Goal: Task Accomplishment & Management: Complete application form

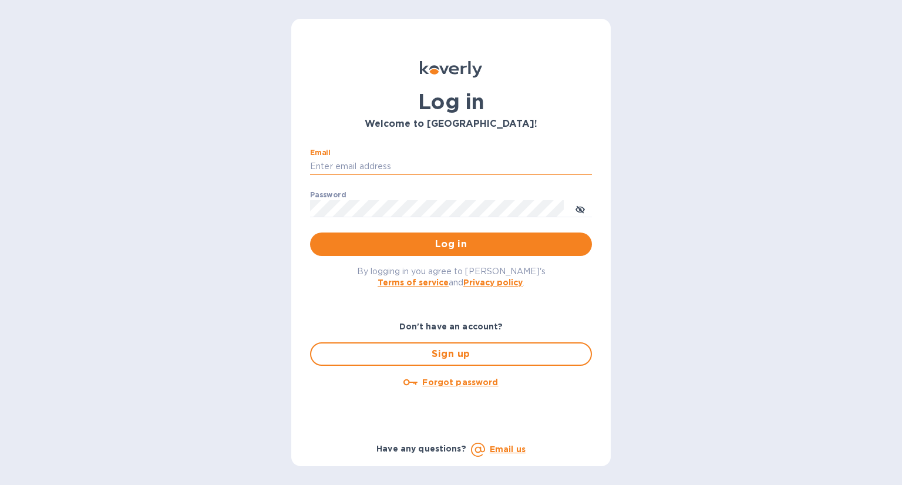
click at [367, 163] on input "Email" at bounding box center [451, 167] width 282 height 18
type input "[PERSON_NAME][EMAIL_ADDRESS][DOMAIN_NAME]"
click at [310, 233] on button "Log in" at bounding box center [451, 244] width 282 height 23
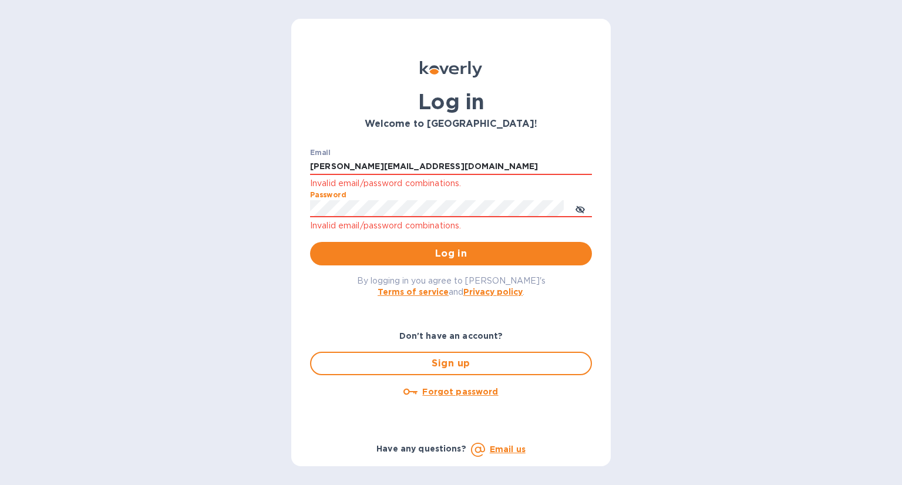
click at [310, 242] on button "Log in" at bounding box center [451, 253] width 282 height 23
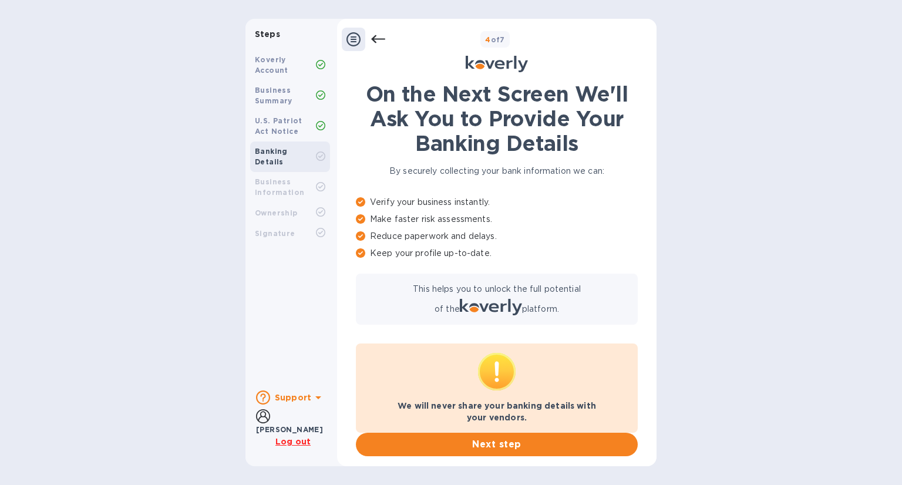
click at [495, 445] on span "Next step" at bounding box center [496, 445] width 263 height 14
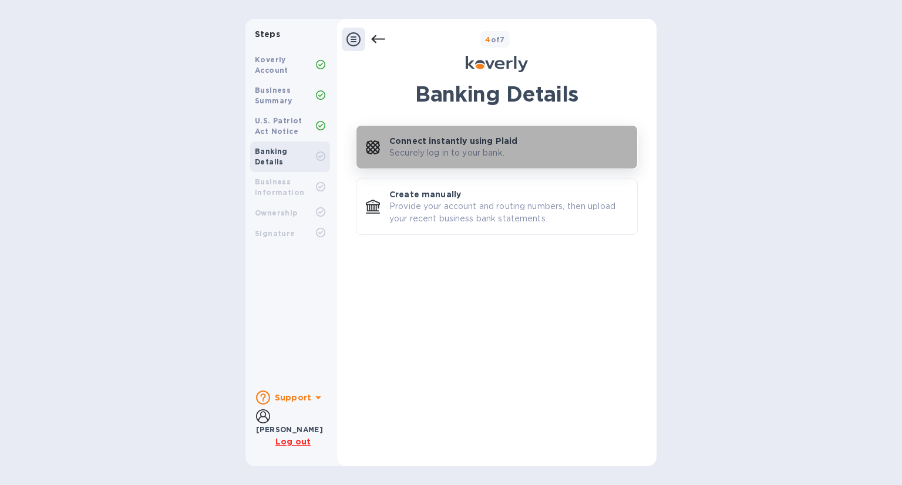
click at [496, 155] on p "Securely log in to your bank." at bounding box center [447, 153] width 115 height 12
